Goal: Find specific page/section: Find specific page/section

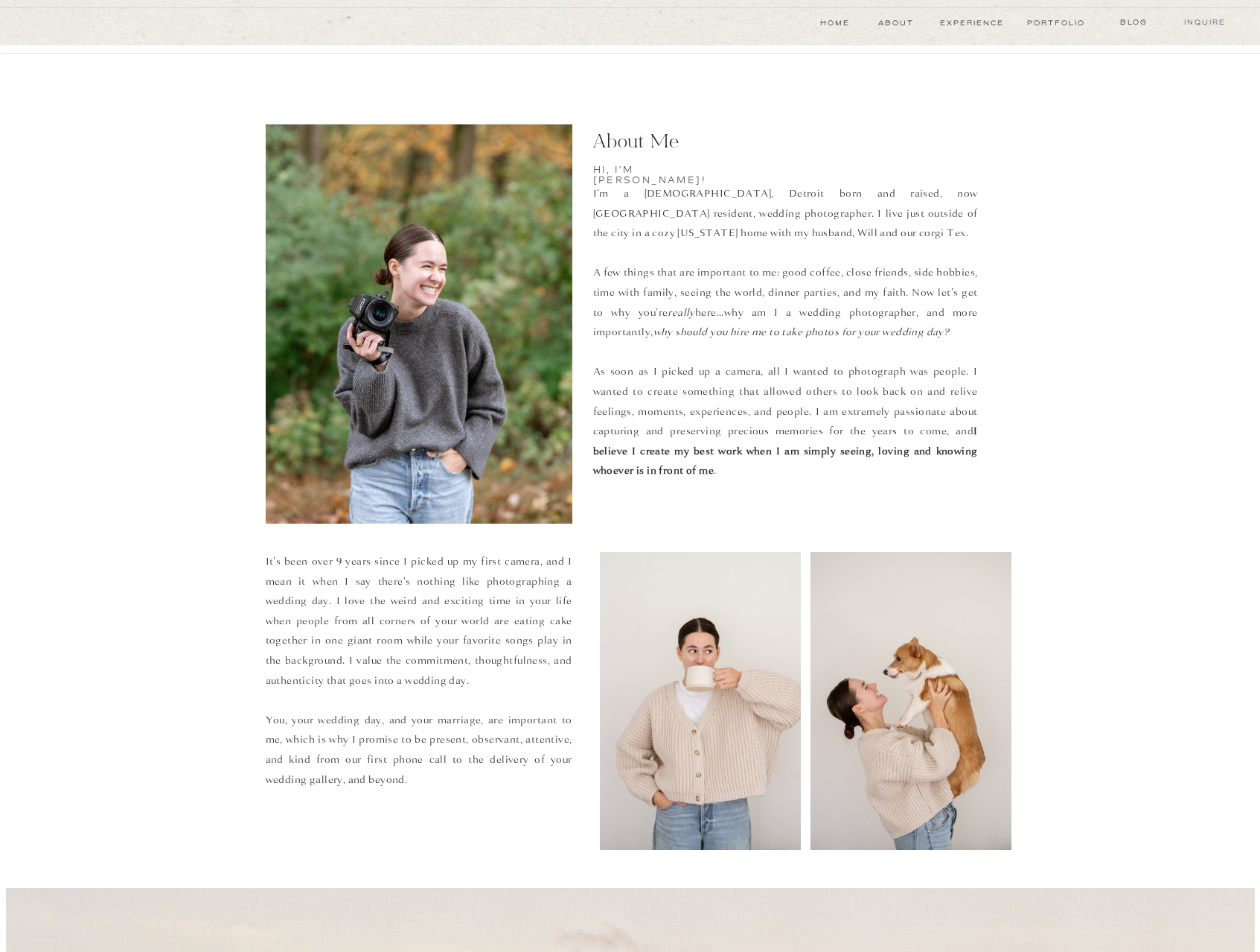
click at [1208, 25] on nav "Inquire" at bounding box center [1205, 22] width 52 height 12
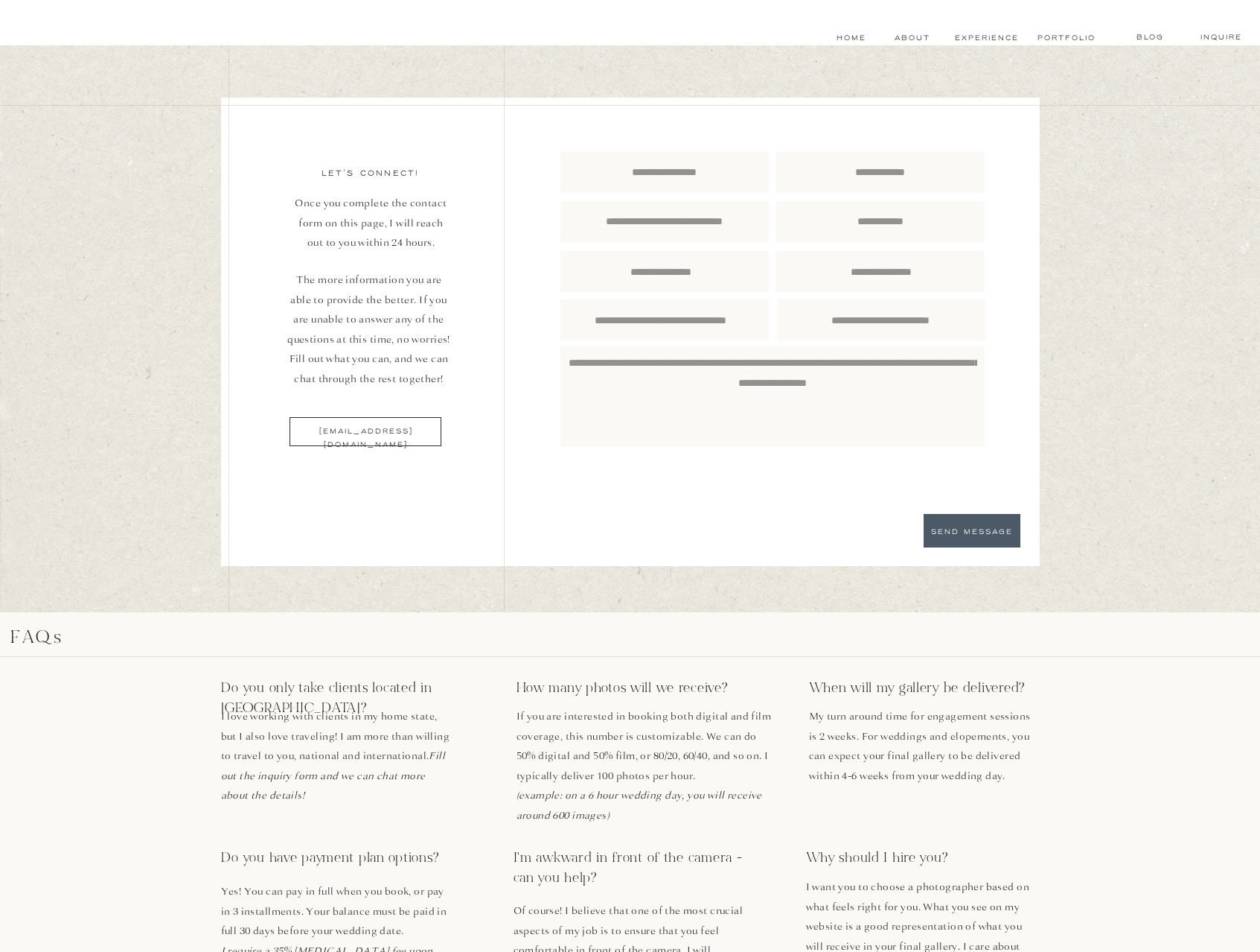
click at [887, 276] on textarea at bounding box center [881, 271] width 208 height 19
click at [985, 36] on nav "experience" at bounding box center [987, 37] width 65 height 12
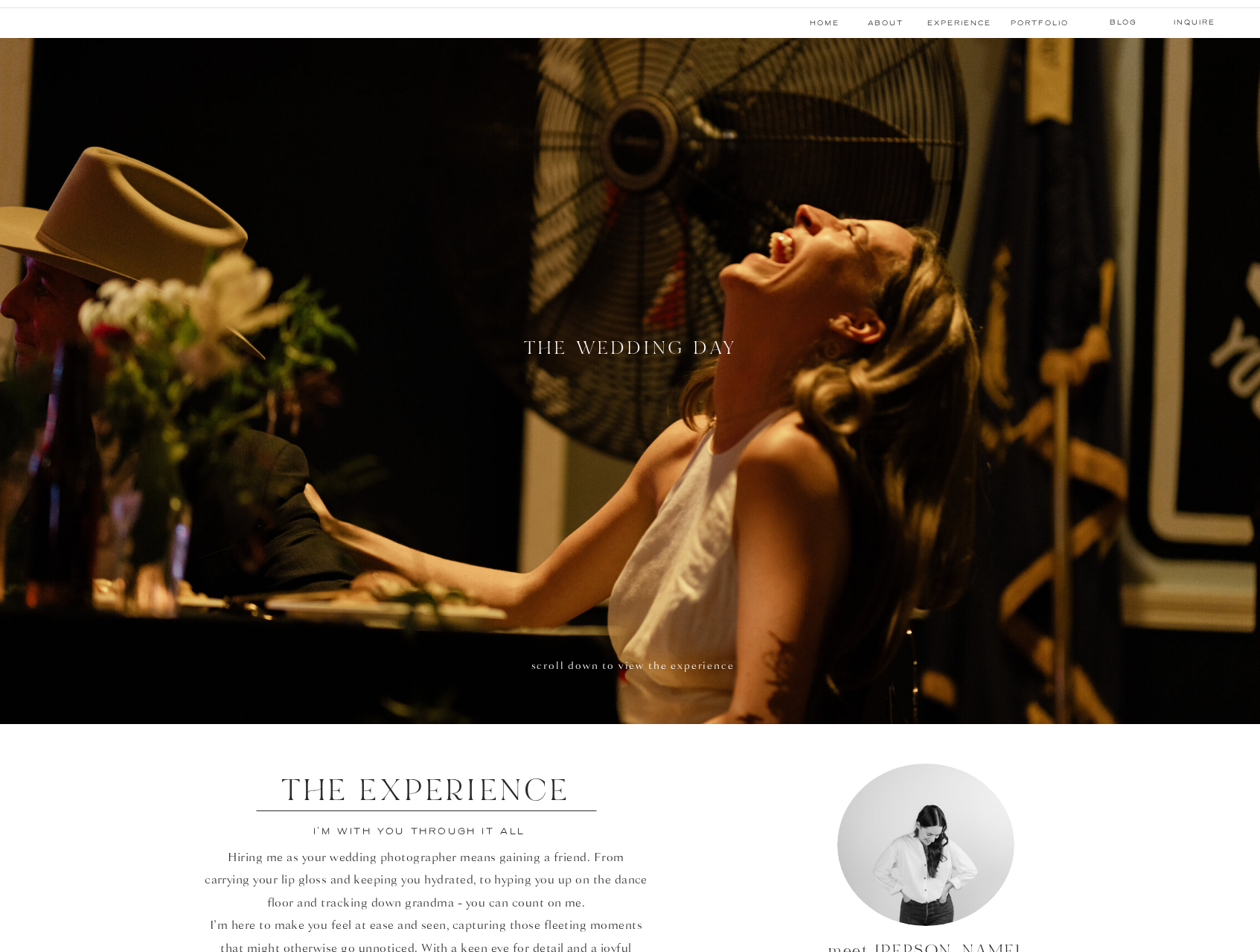
click at [666, 407] on div at bounding box center [633, 386] width 1324 height 696
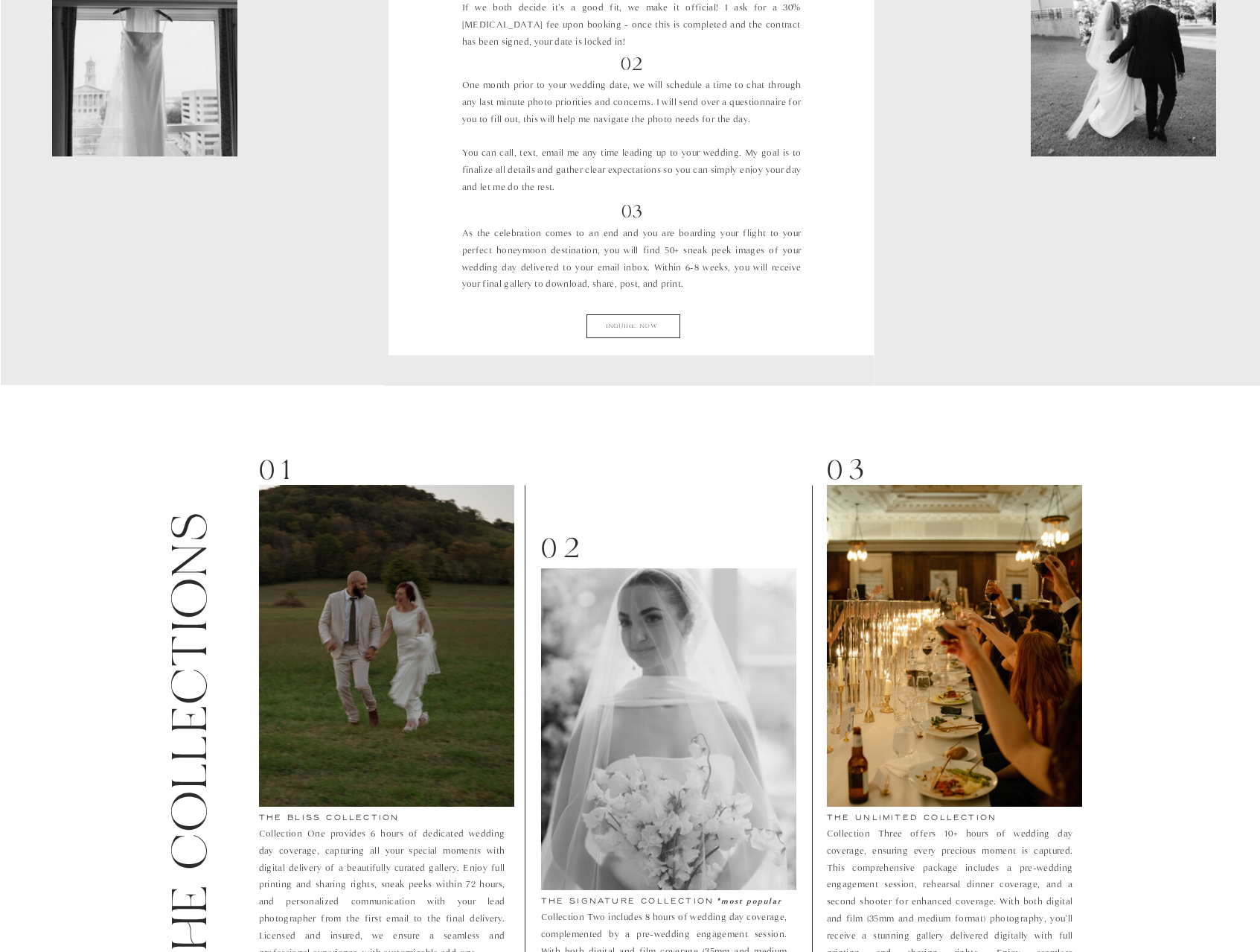
scroll to position [1812, 0]
